Goal: Task Accomplishment & Management: Use online tool/utility

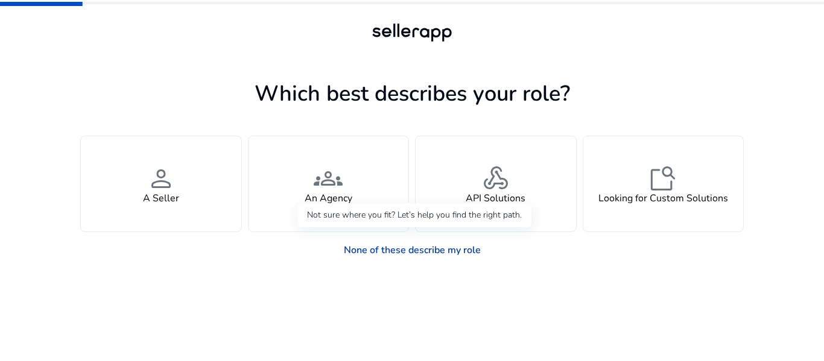
click at [383, 250] on link "None of these describe my role" at bounding box center [412, 250] width 156 height 24
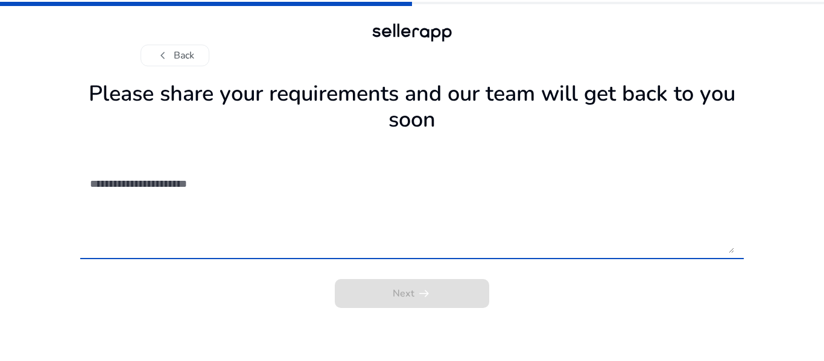
click at [188, 183] on textarea at bounding box center [412, 211] width 644 height 86
click at [124, 187] on textarea at bounding box center [412, 211] width 644 height 86
click at [196, 185] on textarea at bounding box center [412, 211] width 644 height 86
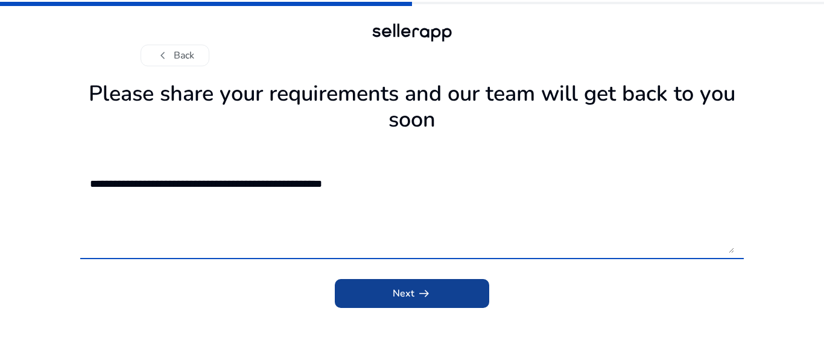
type textarea "**********"
click at [387, 292] on span "submit" at bounding box center [412, 293] width 154 height 29
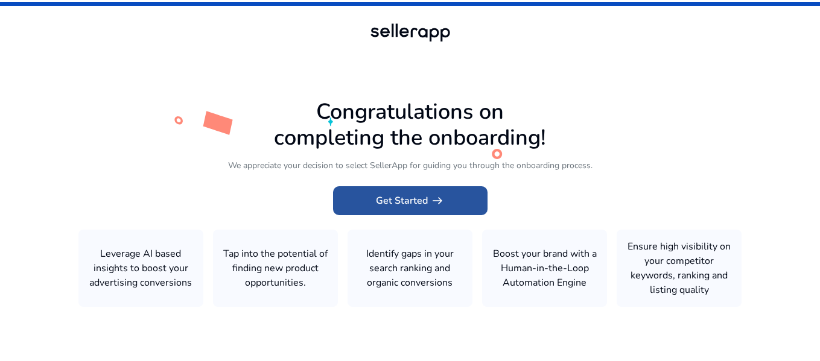
click at [442, 200] on span "arrow_right_alt" at bounding box center [437, 201] width 14 height 14
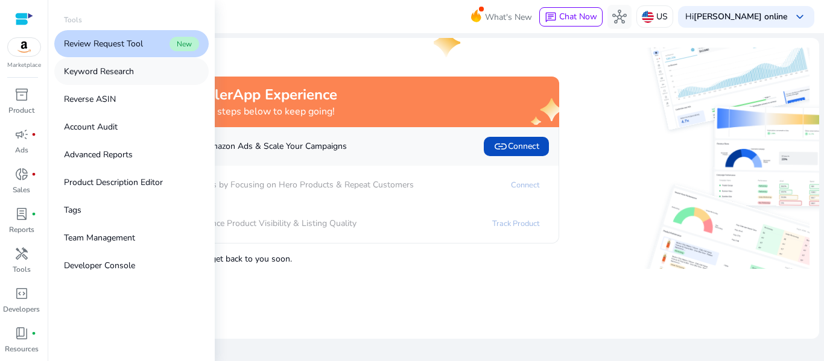
click at [115, 71] on p "Keyword Research" at bounding box center [99, 71] width 70 height 13
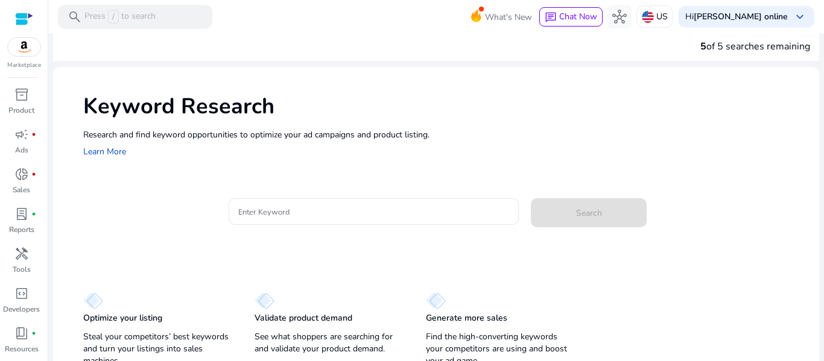
scroll to position [22, 0]
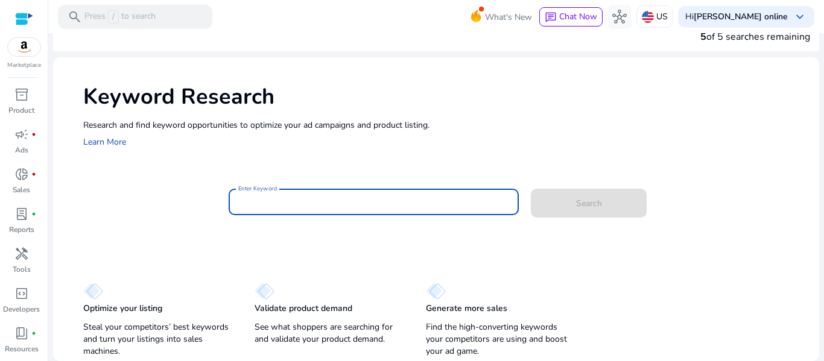
click at [293, 208] on input "Enter Keyword" at bounding box center [374, 202] width 272 height 13
paste input "*******"
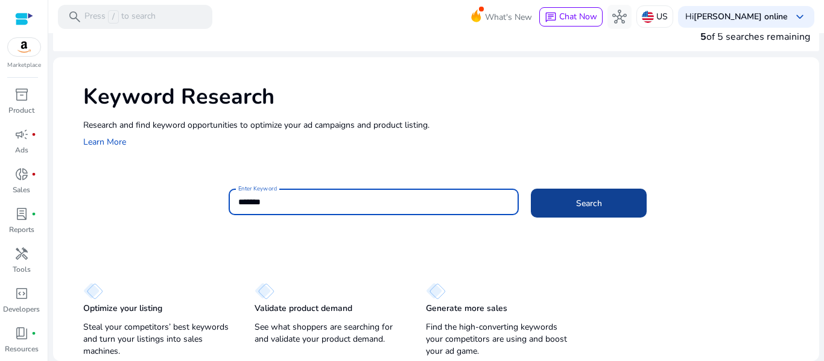
type input "*******"
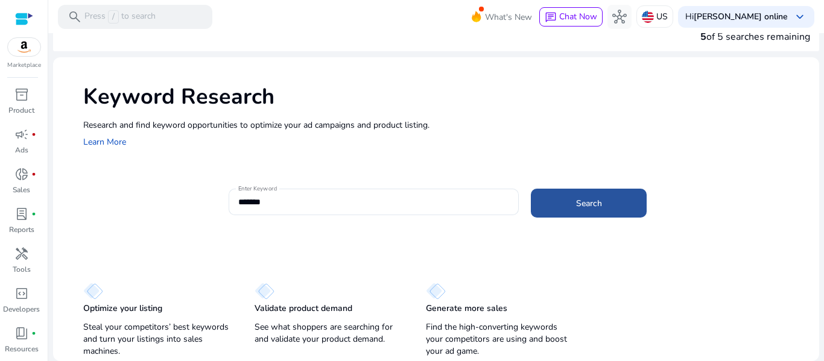
click at [576, 197] on span "Search" at bounding box center [589, 203] width 26 height 13
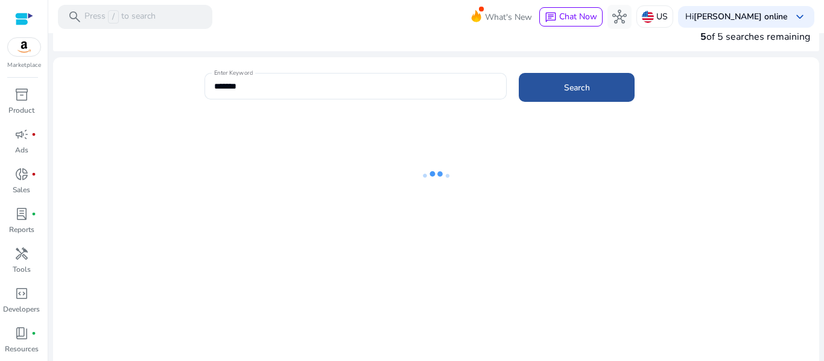
click at [542, 84] on span at bounding box center [577, 87] width 116 height 29
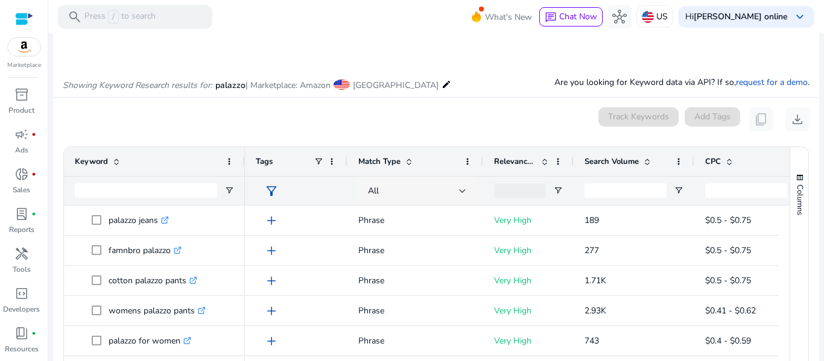
scroll to position [156, 0]
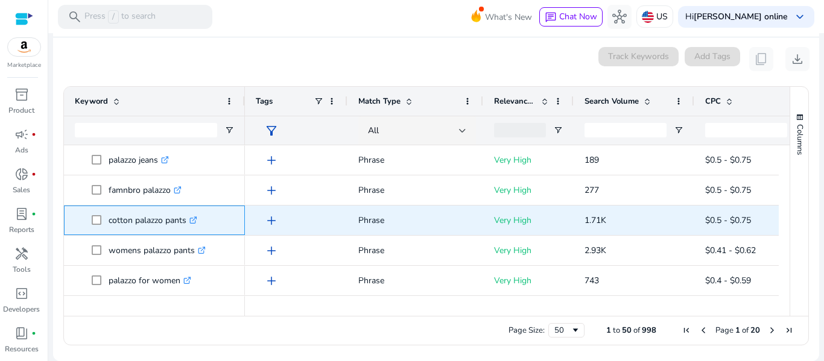
drag, startPoint x: 104, startPoint y: 216, endPoint x: 188, endPoint y: 224, distance: 84.2
click at [188, 224] on span "cotton palazzo pants .st0{fill:#2c8af8}" at bounding box center [163, 220] width 142 height 25
copy span "cotton palazzo pants"
